Goal: Navigation & Orientation: Find specific page/section

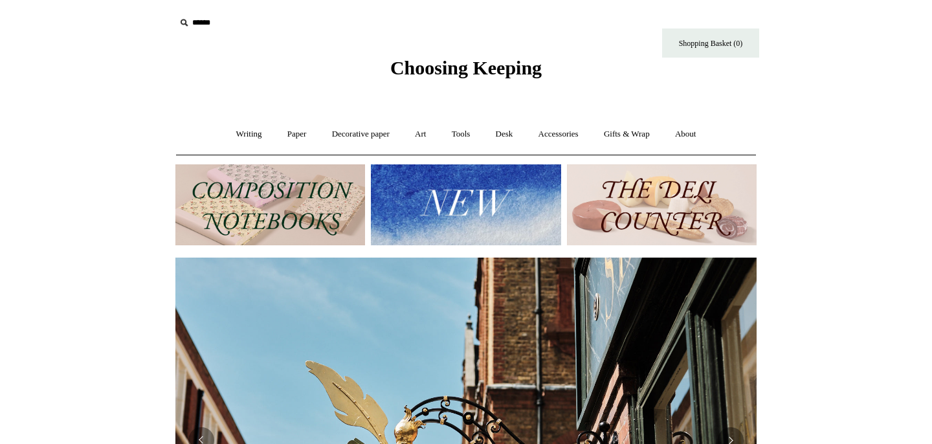
scroll to position [0, 581]
click at [681, 207] on img at bounding box center [662, 204] width 190 height 81
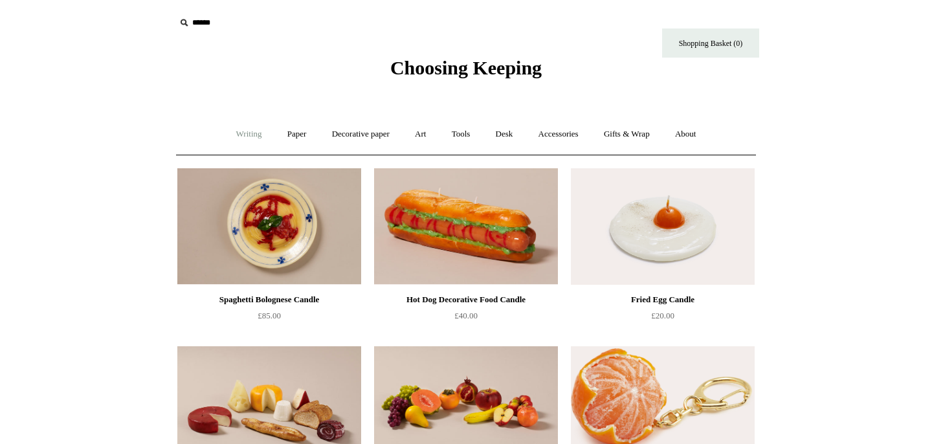
click at [238, 140] on link "Writing +" at bounding box center [249, 134] width 49 height 34
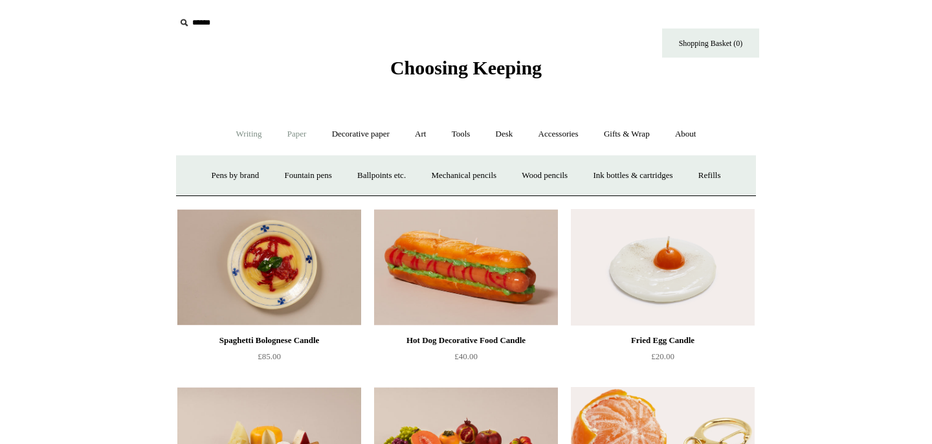
click at [294, 133] on link "Paper +" at bounding box center [297, 134] width 43 height 34
click at [289, 134] on link "Paper -" at bounding box center [297, 134] width 43 height 34
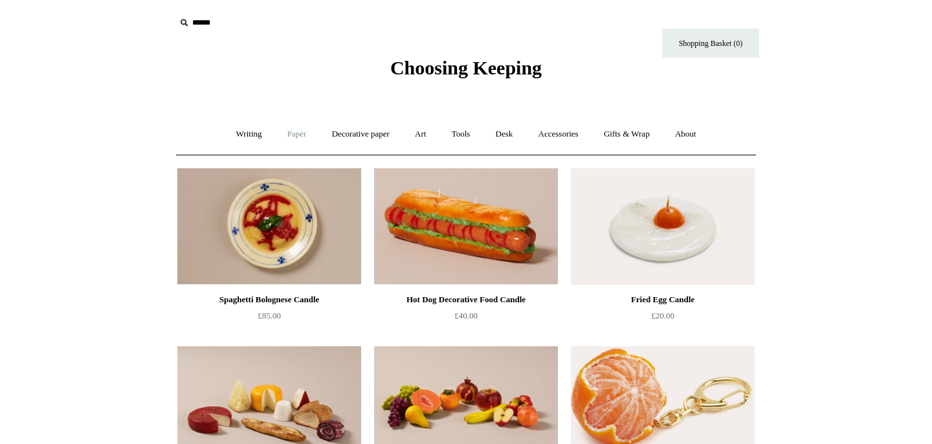
click at [289, 134] on link "Paper +" at bounding box center [297, 134] width 43 height 34
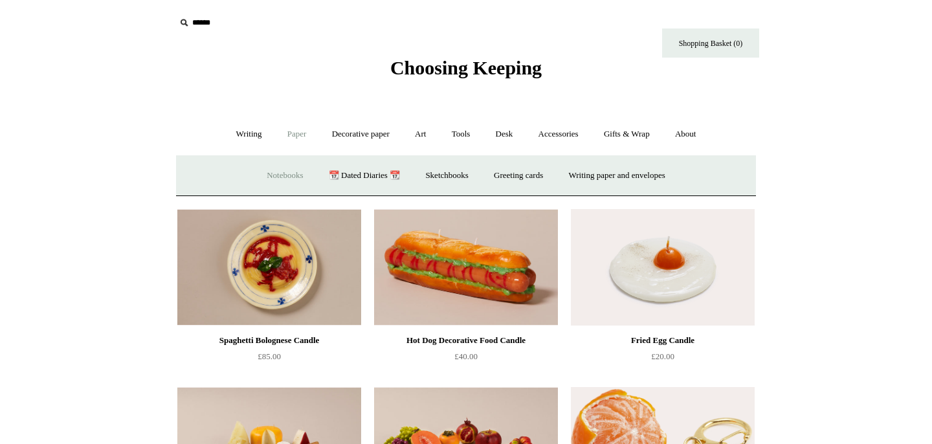
click at [273, 179] on link "Notebooks +" at bounding box center [285, 176] width 60 height 34
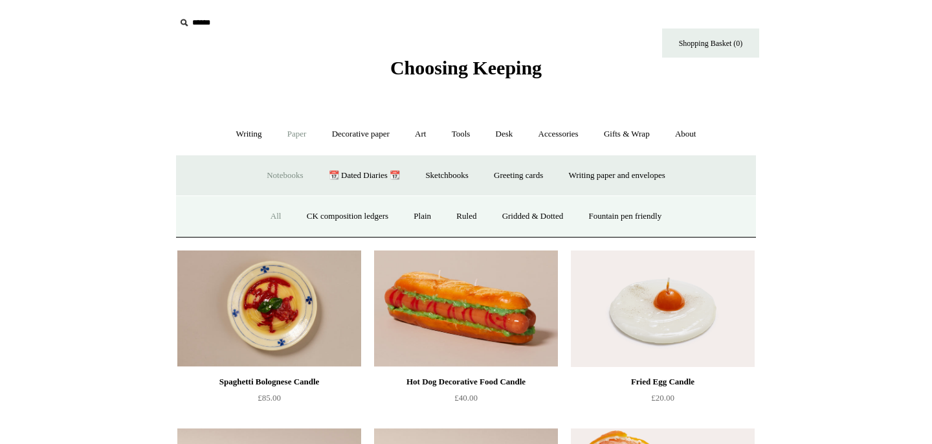
click at [260, 210] on link "All" at bounding box center [276, 216] width 34 height 34
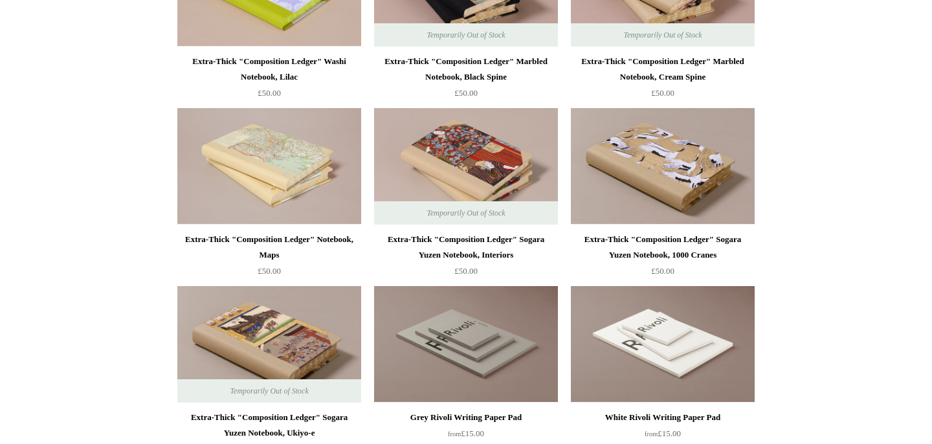
scroll to position [2050, 0]
